Goal: Information Seeking & Learning: Find specific fact

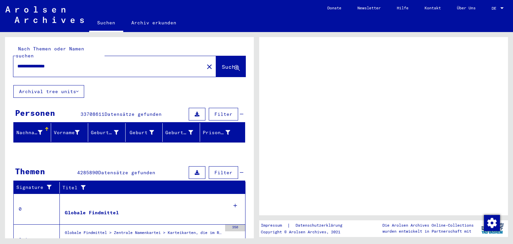
click at [224, 63] on span "Suche" at bounding box center [230, 66] width 17 height 7
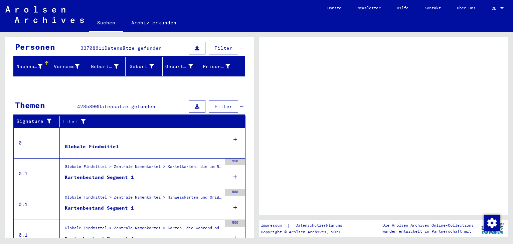
scroll to position [120, 0]
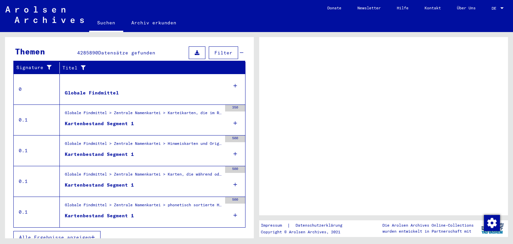
click at [76, 234] on span "Alle Ergebnisse anzeigen" at bounding box center [55, 237] width 72 height 6
click at [60, 233] on button "Alle Ergebnisse anzeigen" at bounding box center [56, 237] width 87 height 13
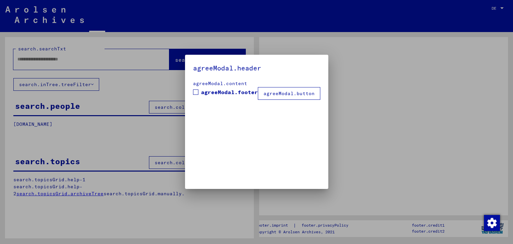
click at [503, 6] on div at bounding box center [256, 122] width 513 height 244
type input "**********"
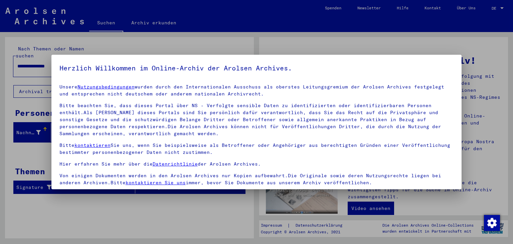
scroll to position [58, 0]
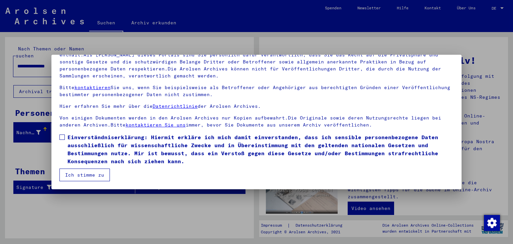
click at [63, 141] on label "Einverständniserklärung: Hiermit erkläre ich mich damit einverstanden, dass ich…" at bounding box center [256, 149] width 394 height 32
click at [76, 173] on button "Ich stimme zu" at bounding box center [84, 175] width 50 height 13
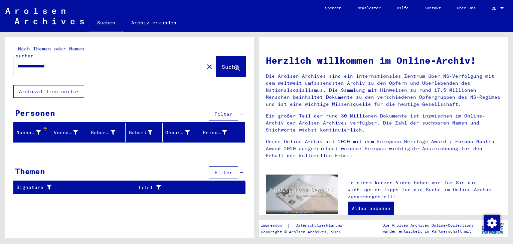
click at [497, 12] on div "DE DE" at bounding box center [498, 6] width 13 height 11
click at [483, 9] on span "English" at bounding box center [490, 12] width 27 height 12
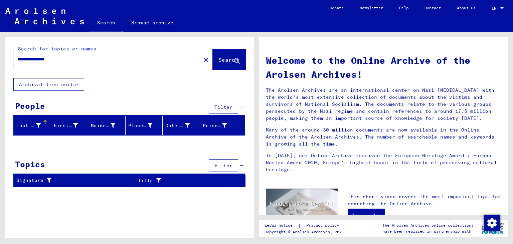
click at [51, 87] on button "Archival tree units" at bounding box center [48, 84] width 71 height 13
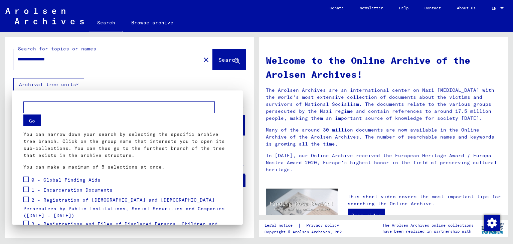
click at [51, 87] on div at bounding box center [256, 122] width 513 height 244
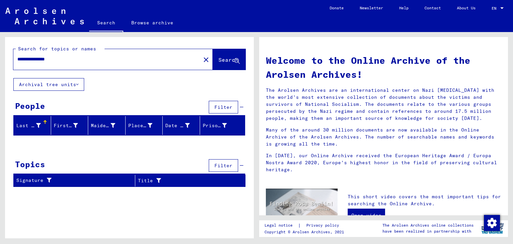
click at [220, 59] on span "Search" at bounding box center [228, 59] width 20 height 7
click at [148, 24] on link "Browse archive" at bounding box center [152, 23] width 58 height 16
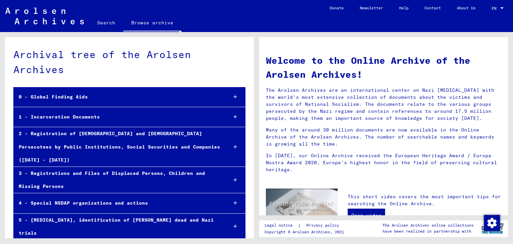
click at [105, 29] on link "Search" at bounding box center [106, 23] width 34 height 16
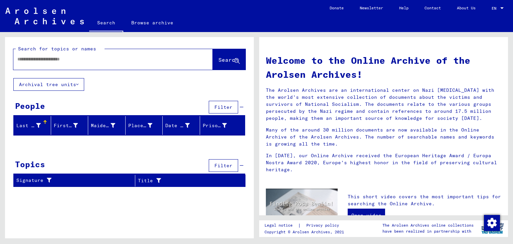
click at [99, 63] on div at bounding box center [102, 59] width 179 height 15
click at [66, 66] on div at bounding box center [102, 59] width 179 height 15
click at [64, 60] on input "text" at bounding box center [104, 59] width 175 height 7
type input "*********"
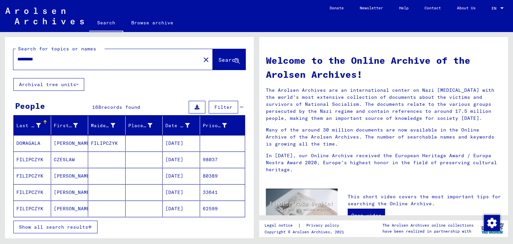
click at [62, 230] on button "Show all search results" at bounding box center [55, 227] width 84 height 13
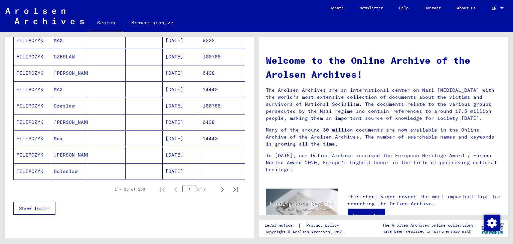
scroll to position [369, 0]
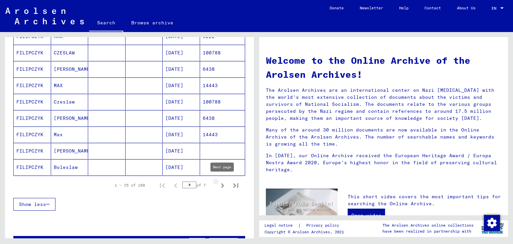
click at [220, 183] on icon "Next page" at bounding box center [222, 185] width 9 height 9
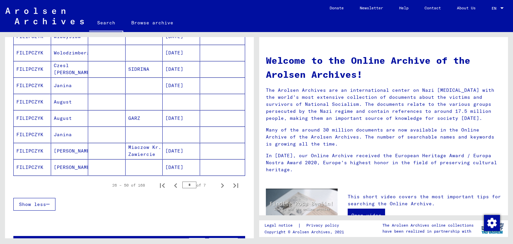
click at [37, 151] on mat-cell "FILIPCZYK" at bounding box center [32, 151] width 37 height 16
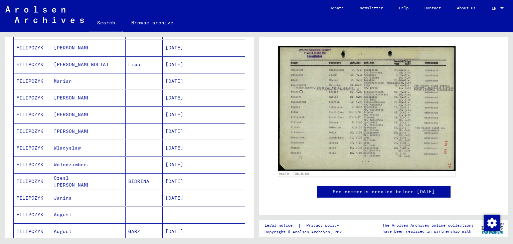
scroll to position [373, 0]
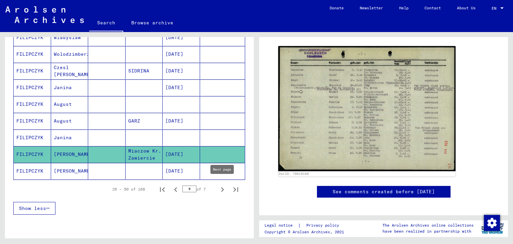
click at [220, 188] on icon "Next page" at bounding box center [222, 189] width 9 height 9
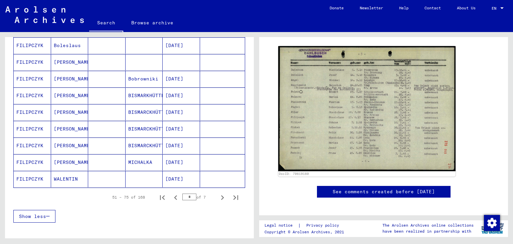
scroll to position [410, 0]
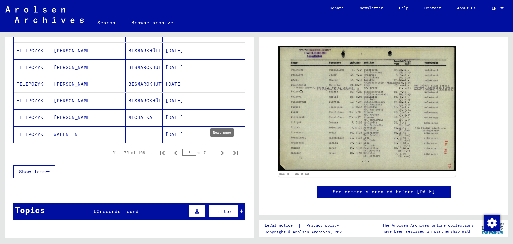
click at [223, 148] on icon "Next page" at bounding box center [222, 152] width 9 height 9
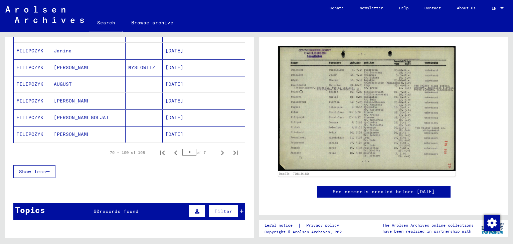
click at [223, 148] on icon "Next page" at bounding box center [222, 152] width 9 height 9
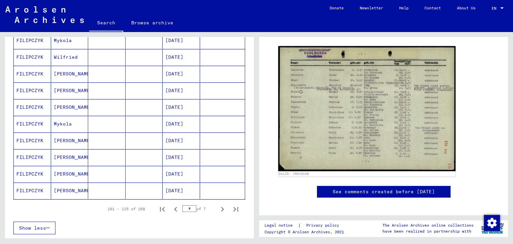
scroll to position [373, 0]
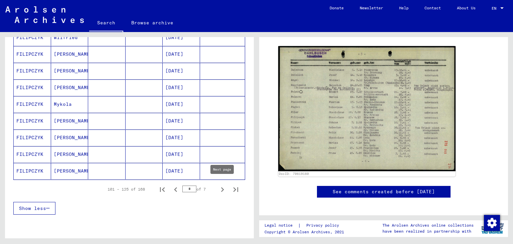
click at [217, 186] on button "Next page" at bounding box center [222, 189] width 13 height 13
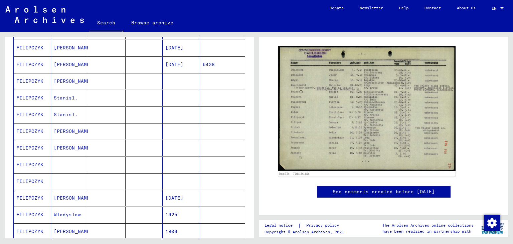
scroll to position [447, 0]
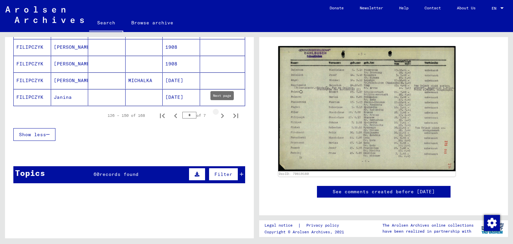
click at [218, 113] on icon "Next page" at bounding box center [222, 115] width 9 height 9
type input "*"
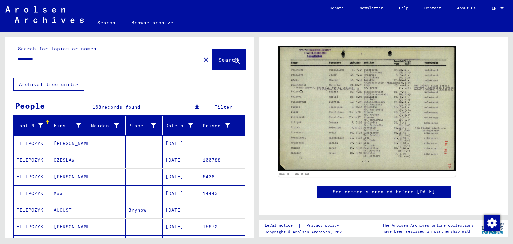
scroll to position [0, 0]
click at [86, 62] on input "*********" at bounding box center [106, 59] width 179 height 7
type input "**********"
